Goal: Task Accomplishment & Management: Manage account settings

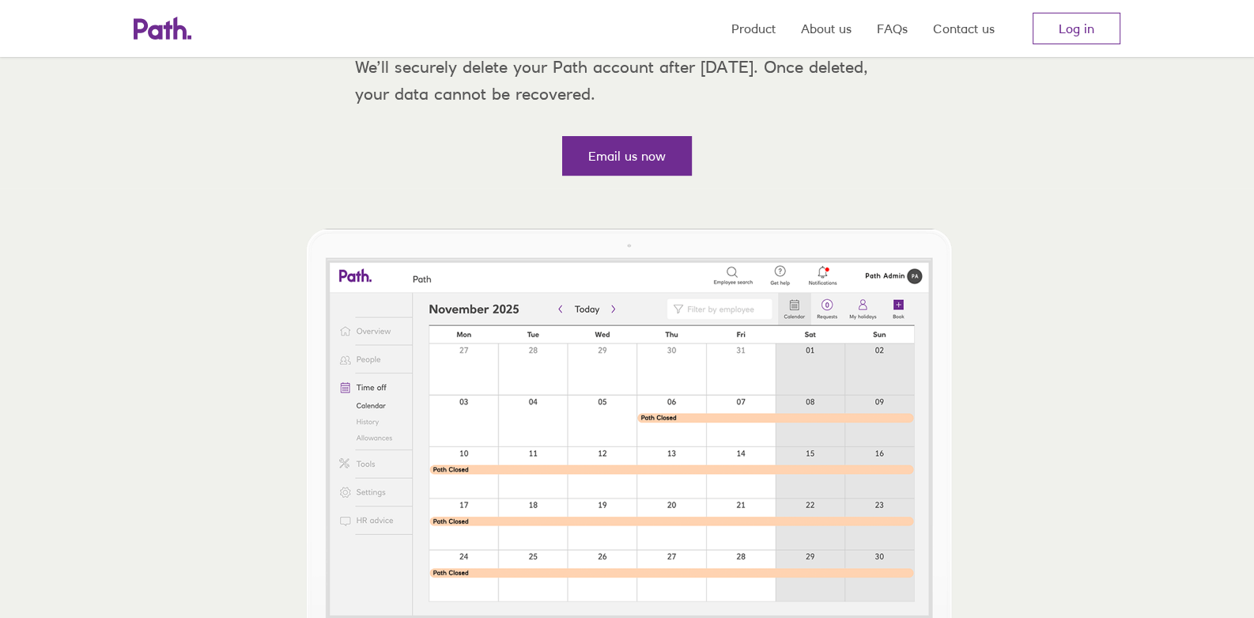
scroll to position [475, 0]
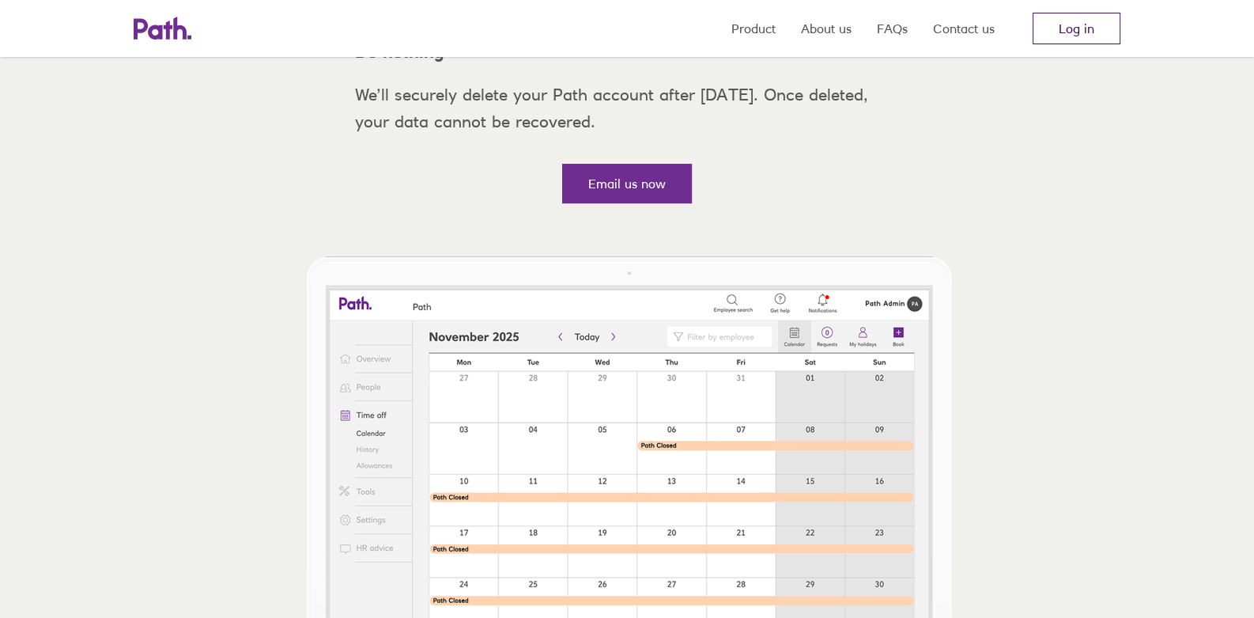
click at [1088, 33] on link "Log in" at bounding box center [1077, 29] width 88 height 32
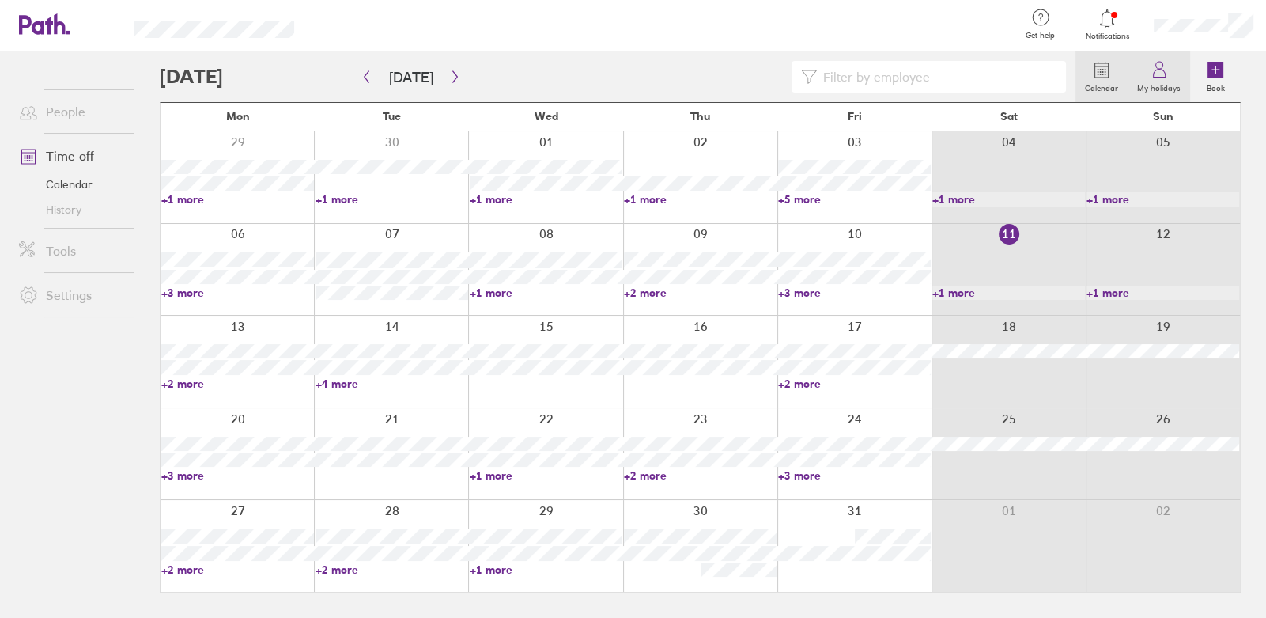
click at [1160, 68] on icon at bounding box center [1159, 69] width 19 height 19
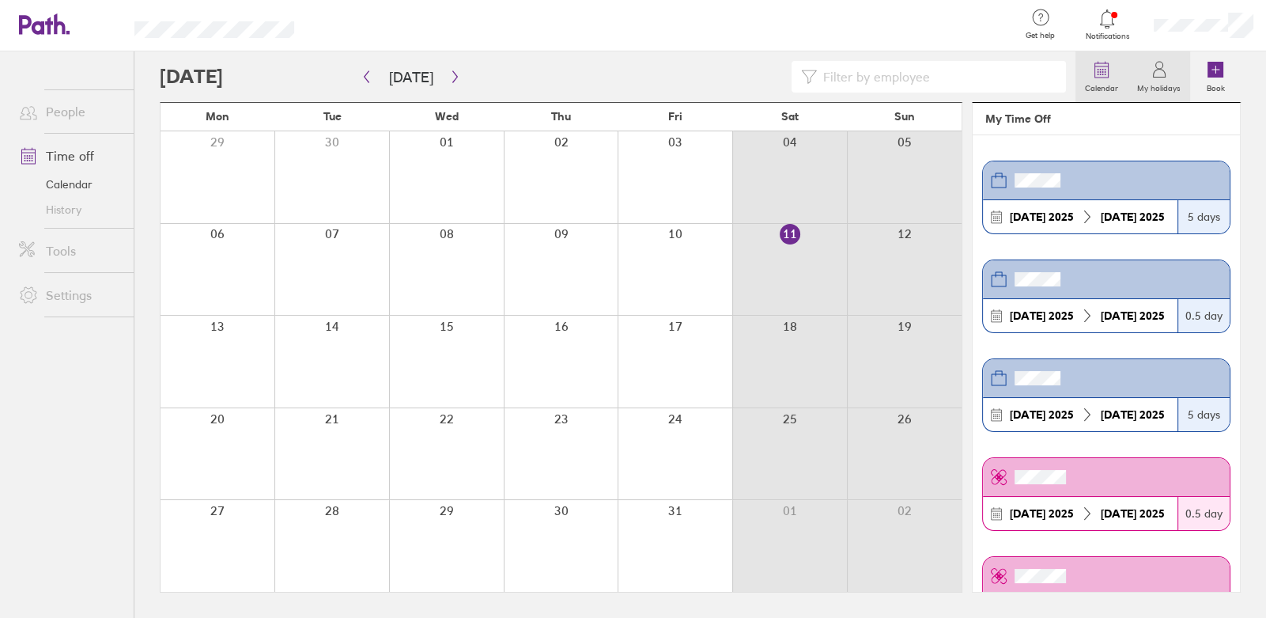
click at [1103, 70] on icon at bounding box center [1101, 69] width 19 height 19
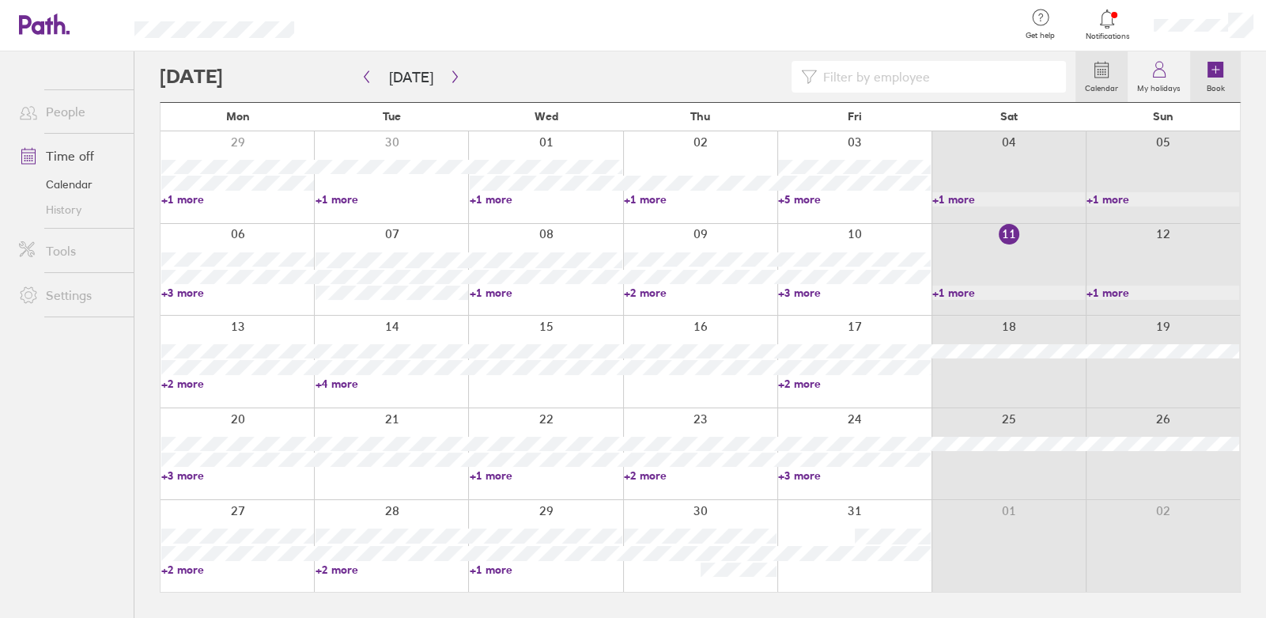
click at [1216, 74] on icon at bounding box center [1216, 70] width 16 height 16
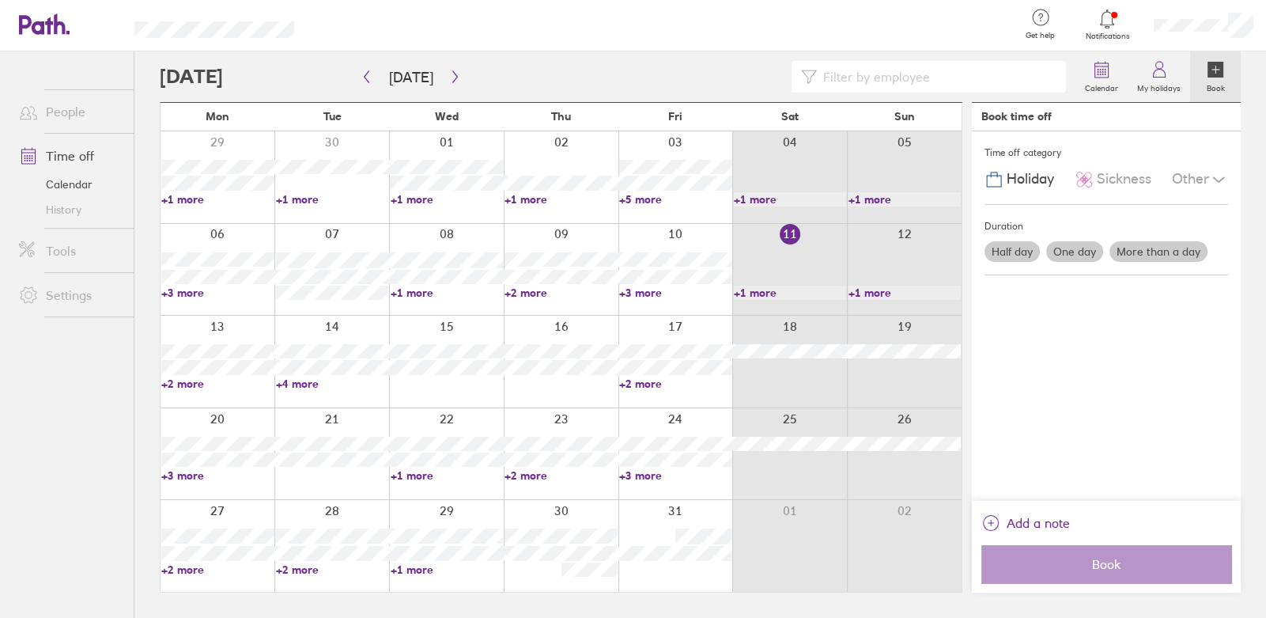
click at [91, 155] on link "Time off" at bounding box center [69, 156] width 127 height 32
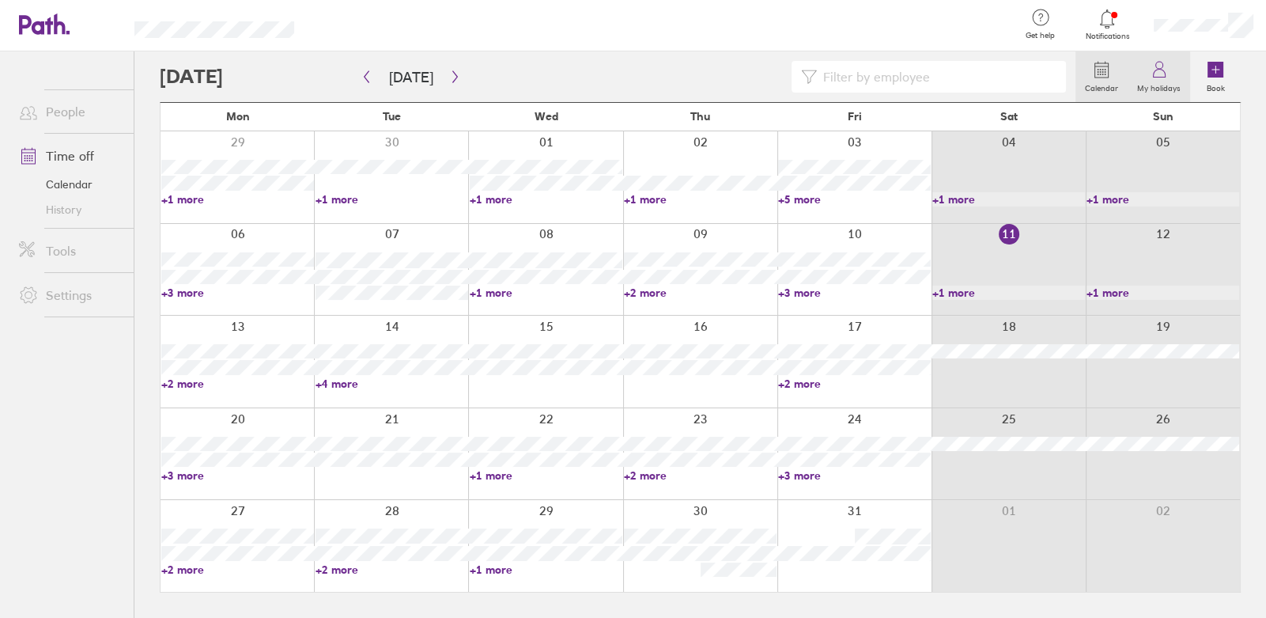
click at [1162, 70] on icon at bounding box center [1159, 69] width 19 height 19
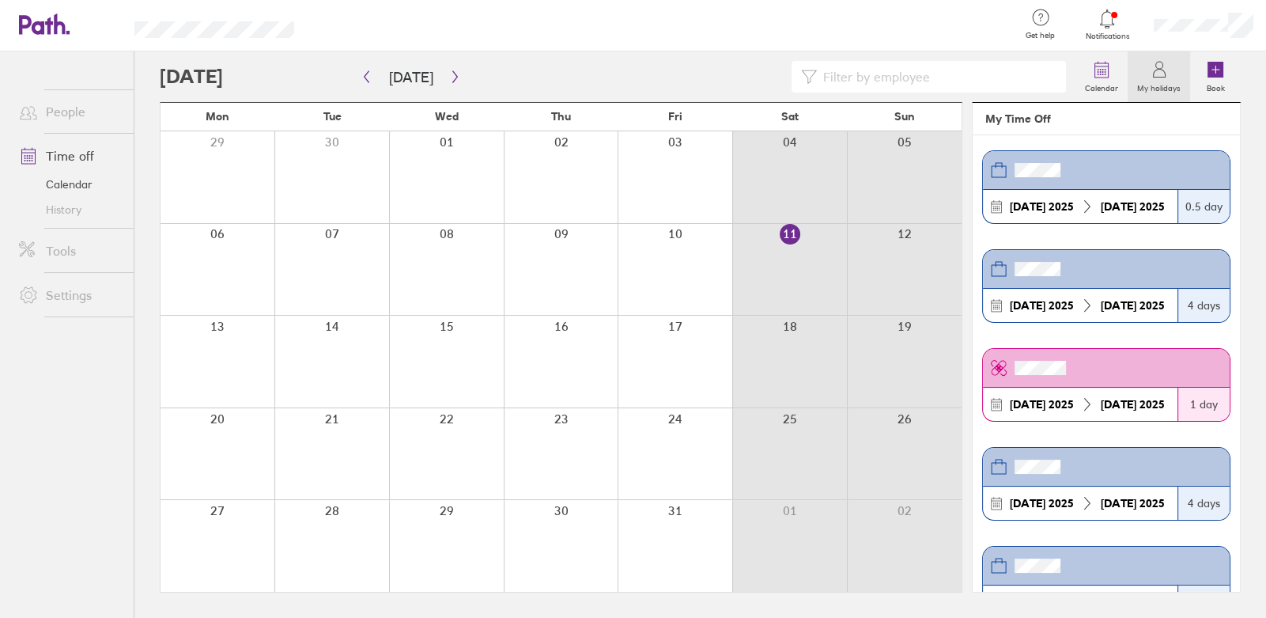
scroll to position [949, 0]
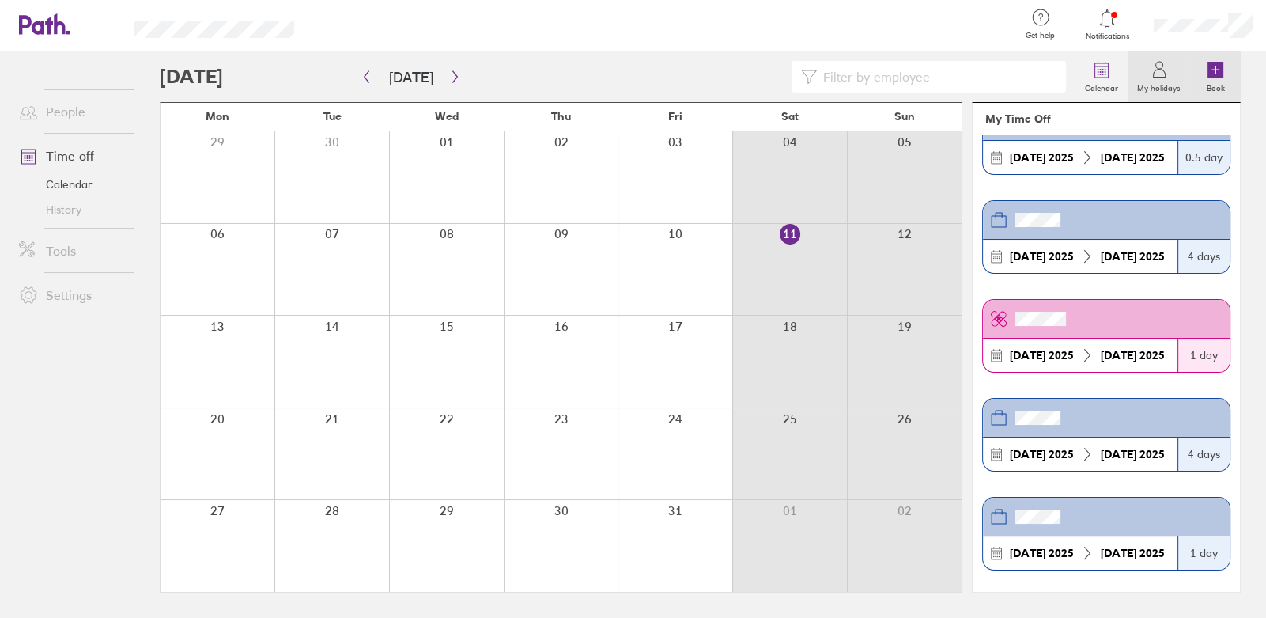
click at [1213, 71] on icon at bounding box center [1216, 70] width 16 height 16
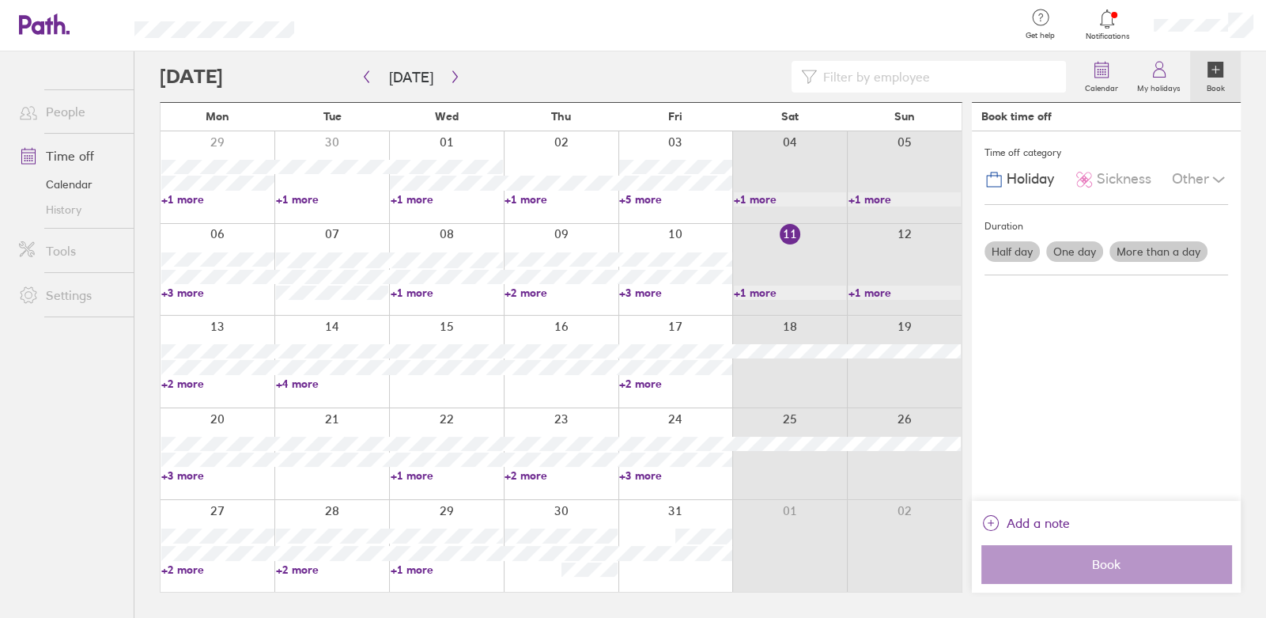
click at [86, 157] on link "Time off" at bounding box center [69, 156] width 127 height 32
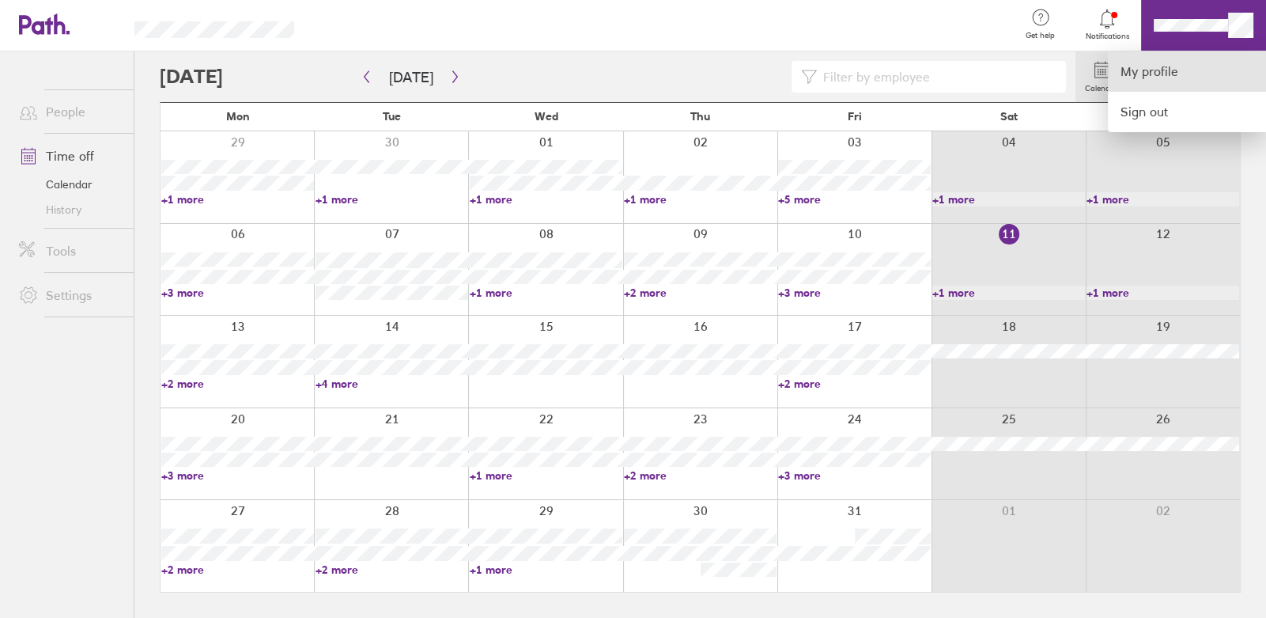
click at [1182, 68] on link "My profile" at bounding box center [1187, 71] width 158 height 40
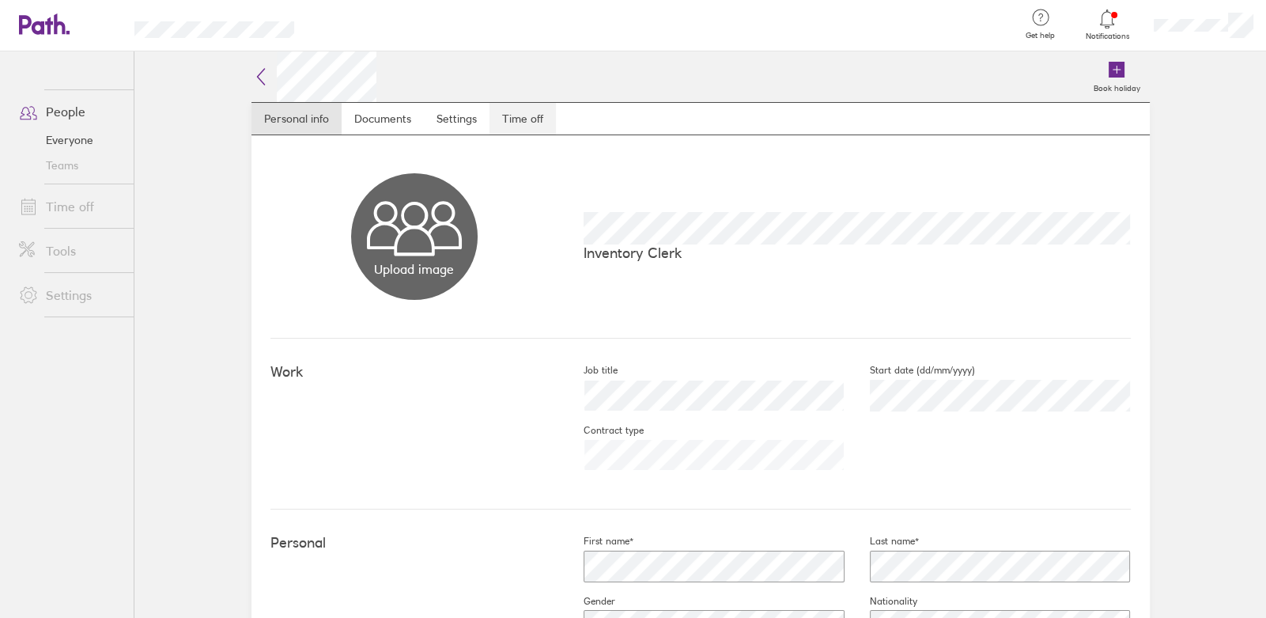
click at [506, 113] on link "Time off" at bounding box center [523, 119] width 66 height 32
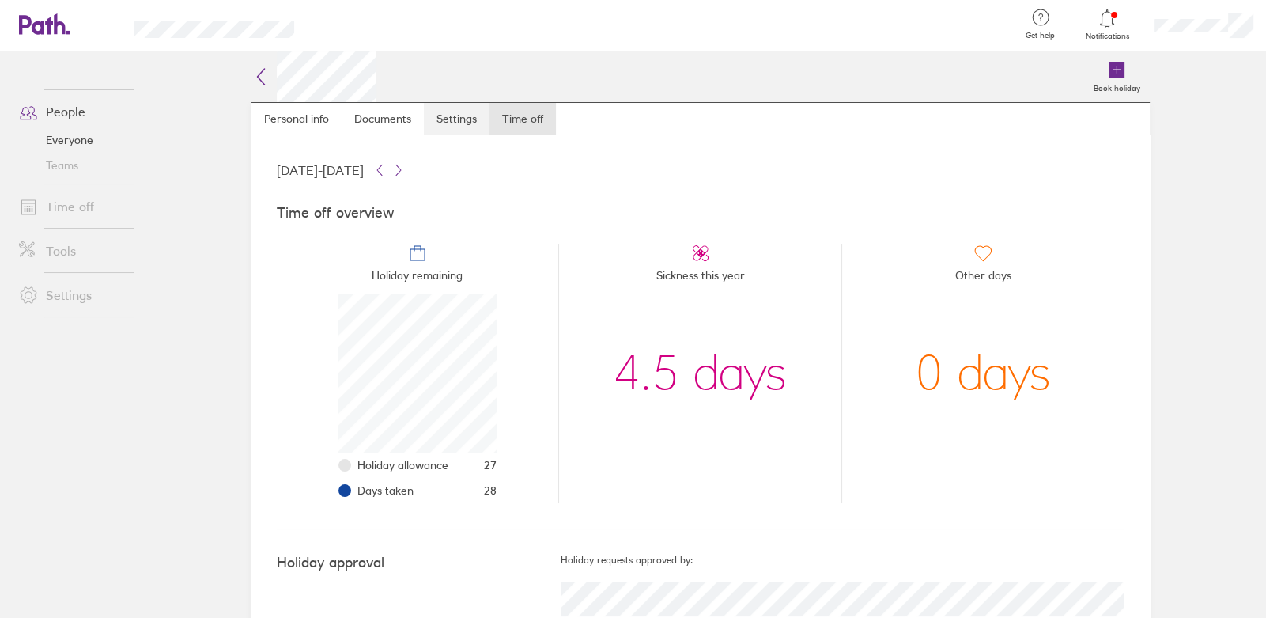
click at [438, 120] on link "Settings" at bounding box center [457, 119] width 66 height 32
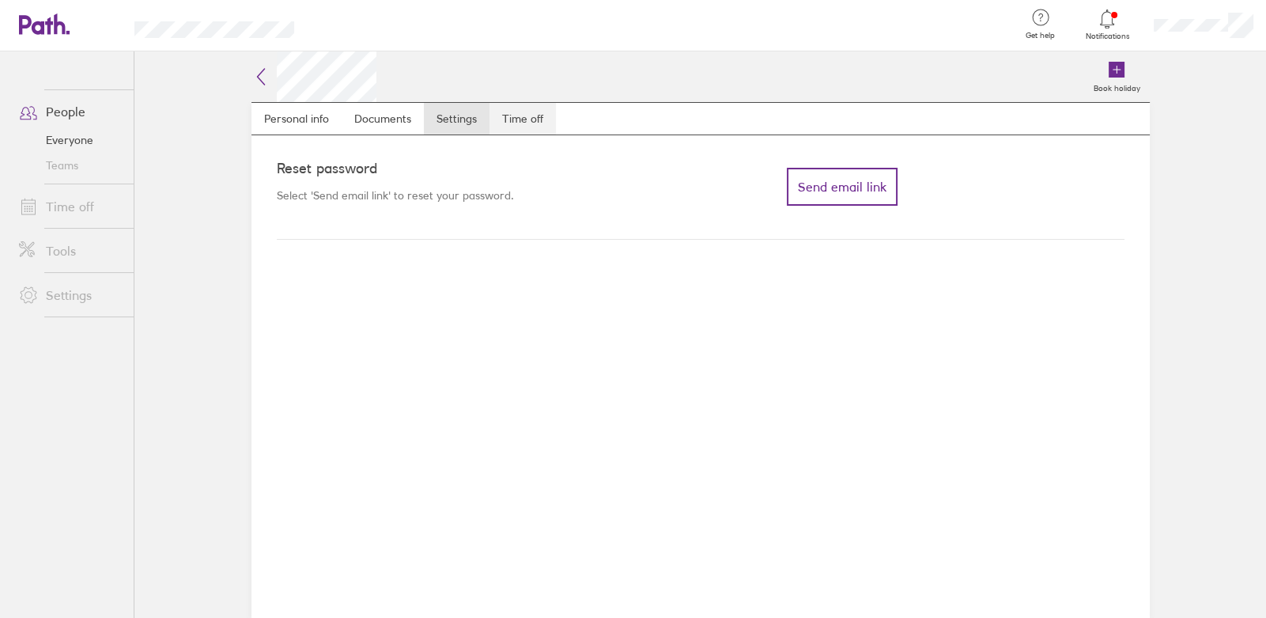
click at [527, 122] on link "Time off" at bounding box center [523, 119] width 66 height 32
